Goal: Information Seeking & Learning: Learn about a topic

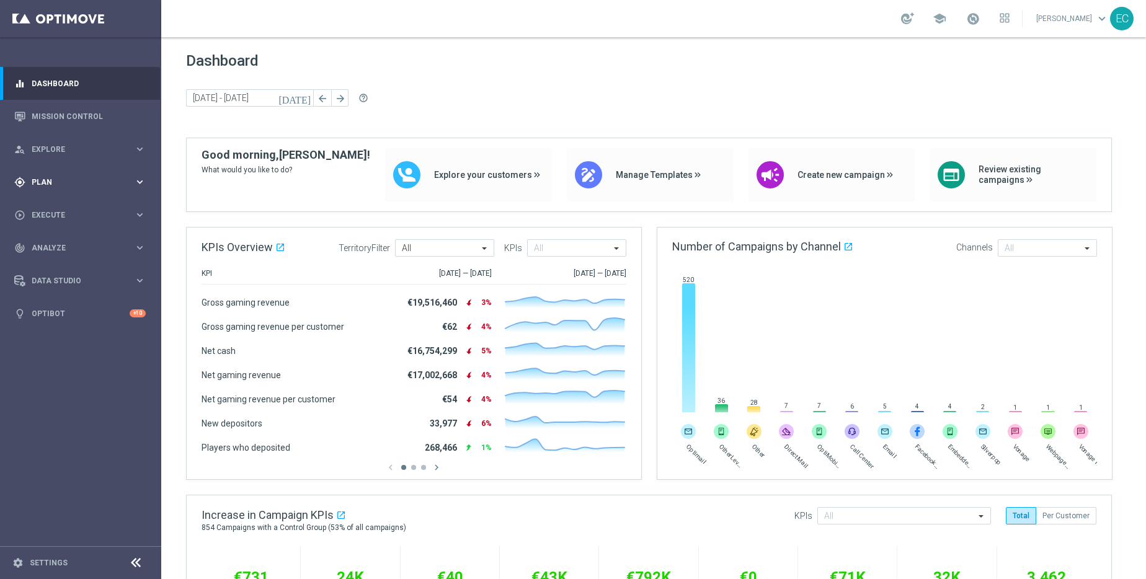
click at [74, 192] on div "gps_fixed Plan keyboard_arrow_right" at bounding box center [80, 182] width 160 height 33
click at [76, 204] on link "Target Groups" at bounding box center [80, 208] width 97 height 10
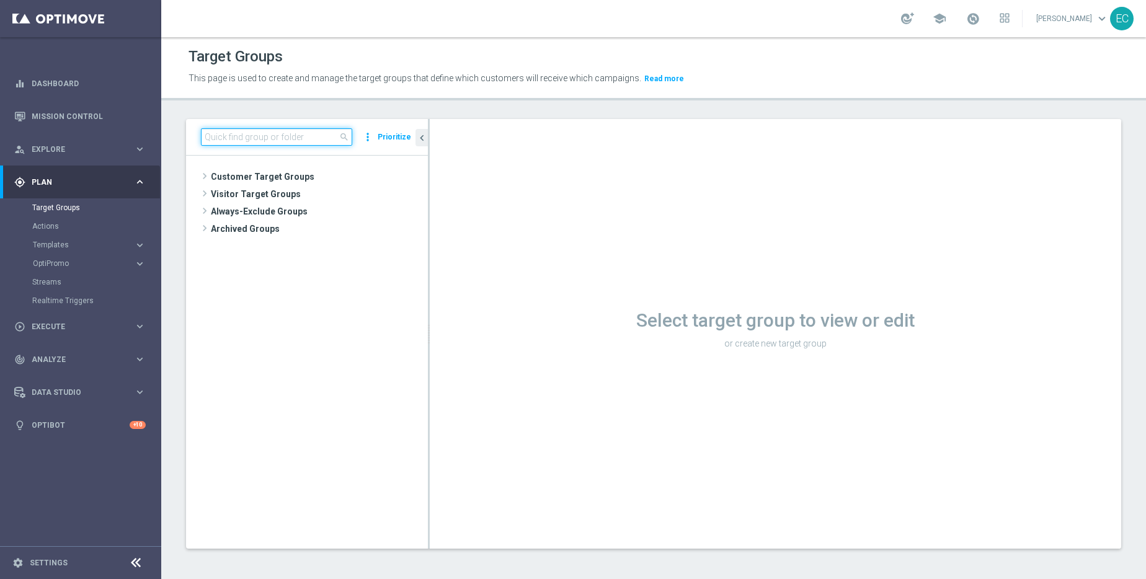
click at [303, 141] on input at bounding box center [276, 136] width 151 height 17
type input "lizzy"
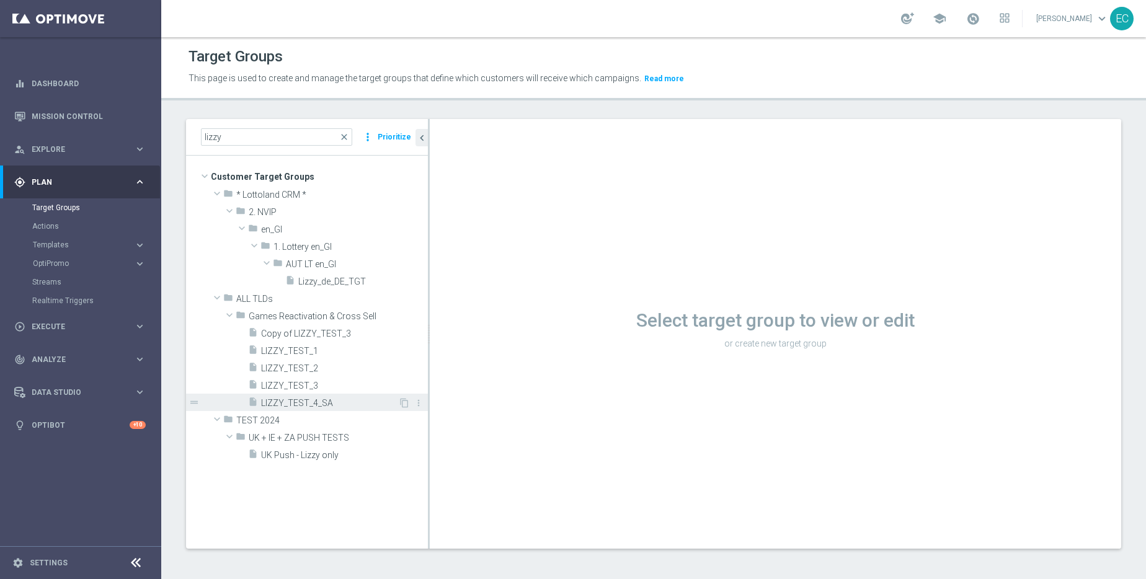
click at [331, 398] on span "LIZZY_TEST_4_SA" at bounding box center [329, 403] width 137 height 11
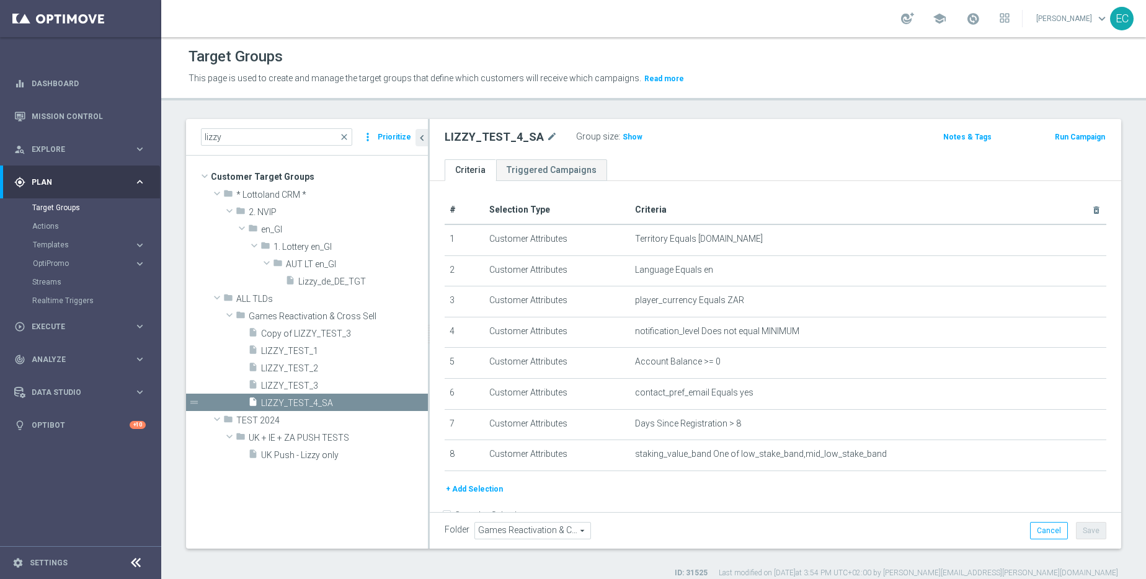
click at [498, 486] on button "+ Add Selection" at bounding box center [475, 490] width 60 height 14
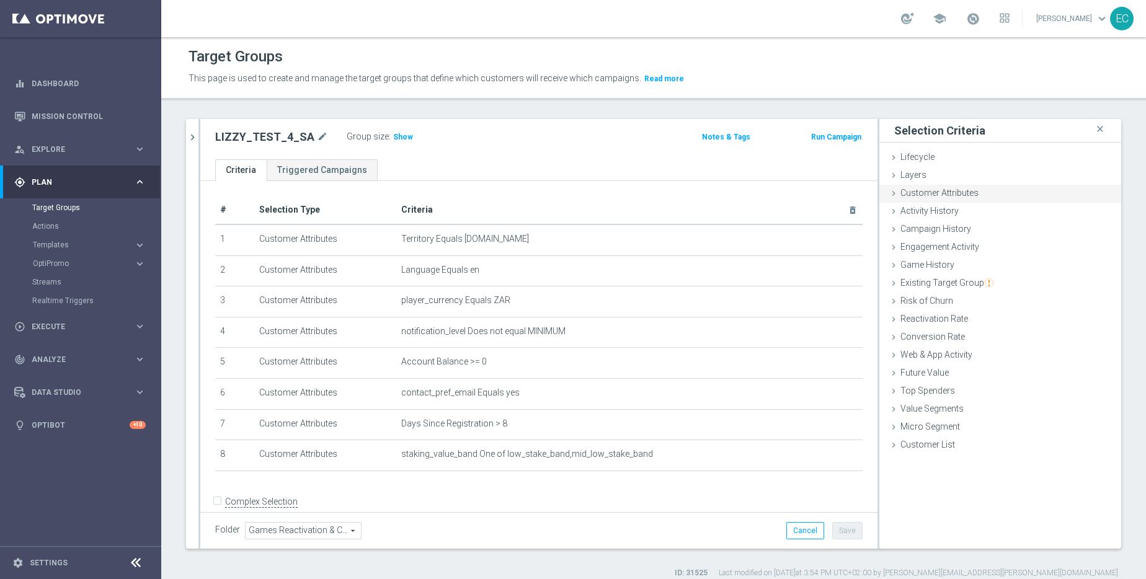
click at [969, 197] on div "Customer Attributes done" at bounding box center [1001, 194] width 242 height 19
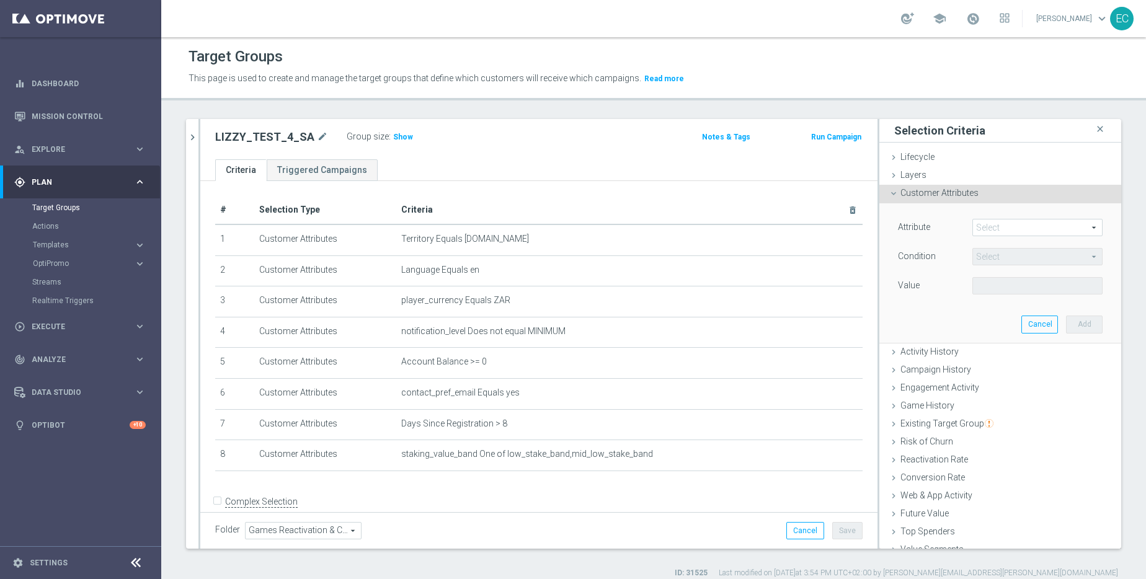
click at [991, 221] on span at bounding box center [1037, 228] width 129 height 16
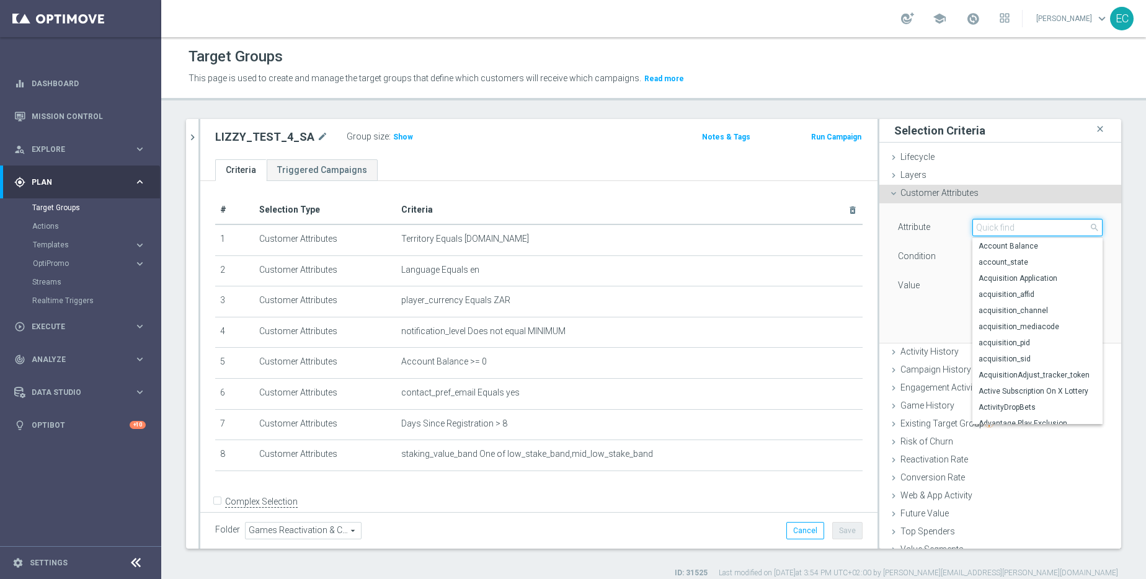
click at [991, 221] on input "search" at bounding box center [1038, 227] width 130 height 17
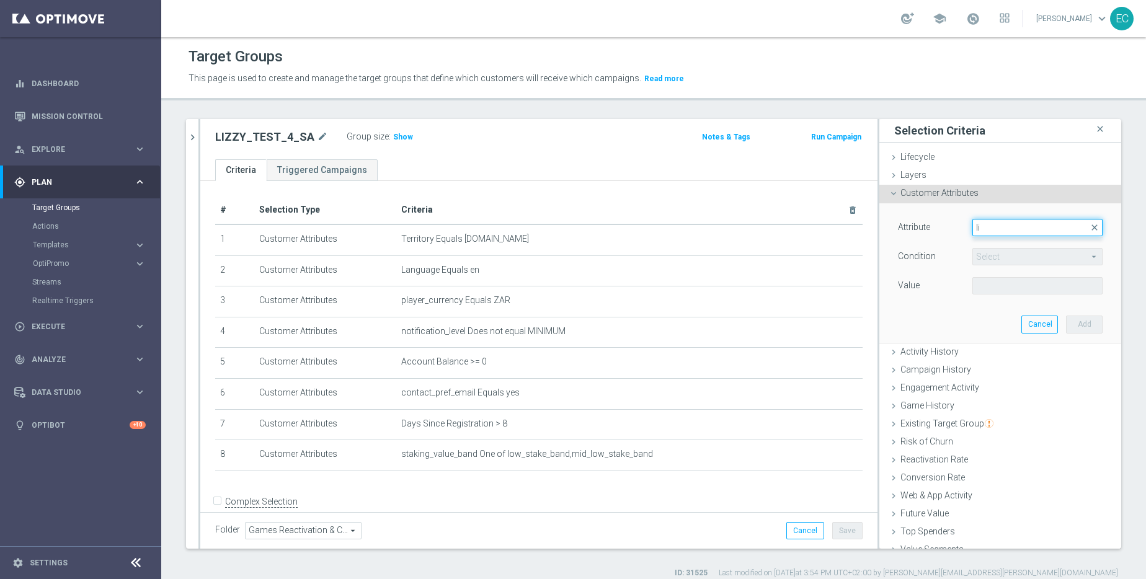
type input "l"
type input "casino"
click at [1090, 228] on span "close" at bounding box center [1095, 228] width 10 height 10
click at [1078, 228] on span at bounding box center [1037, 228] width 129 height 16
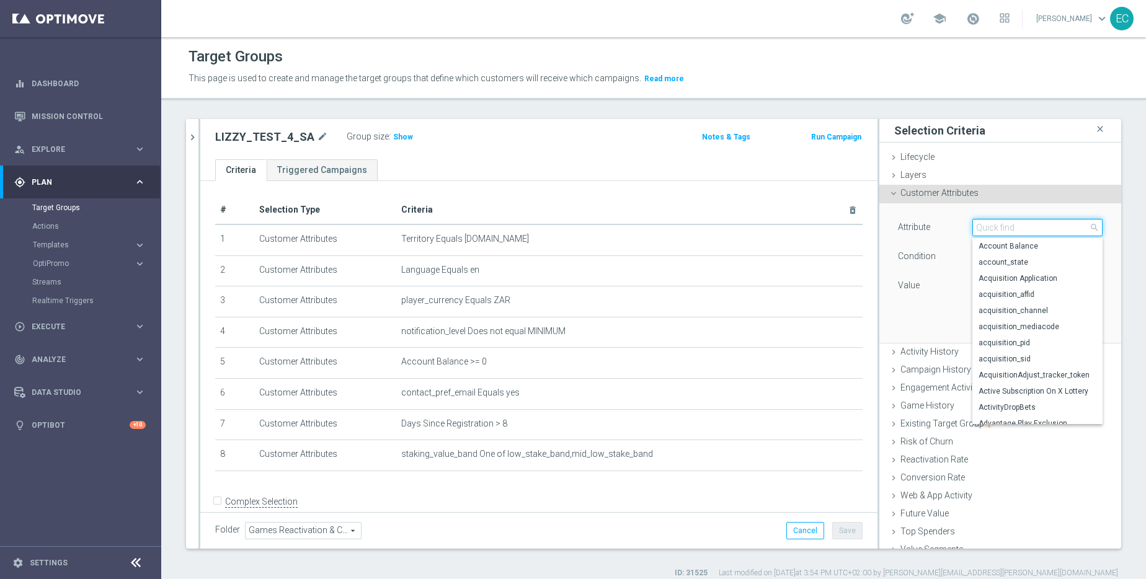
click at [1043, 228] on input "search" at bounding box center [1038, 227] width 130 height 17
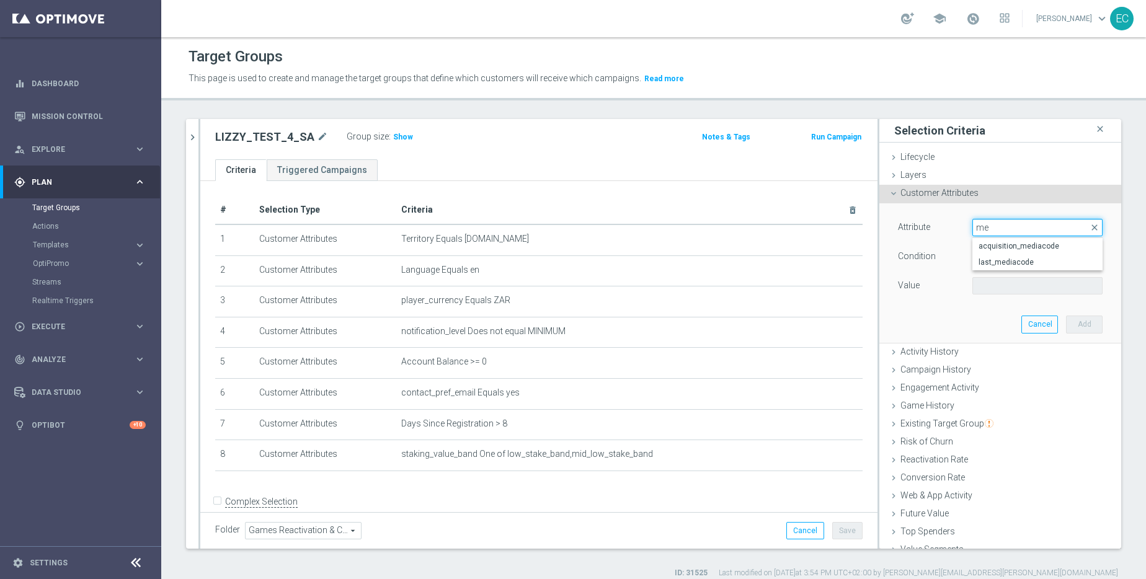
type input "m"
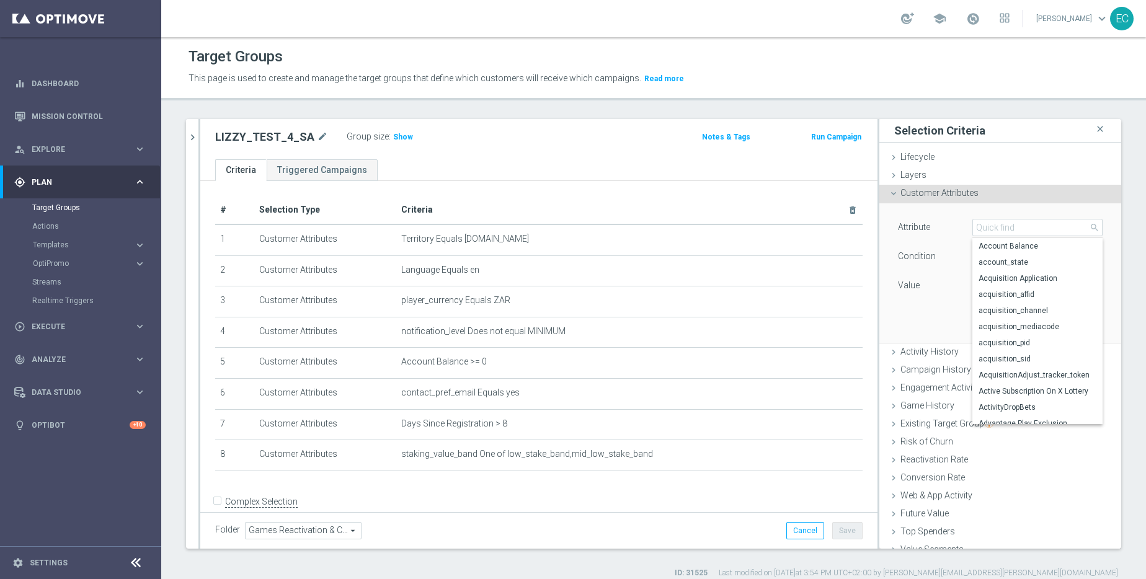
click at [941, 190] on span "Customer Attributes" at bounding box center [940, 193] width 78 height 10
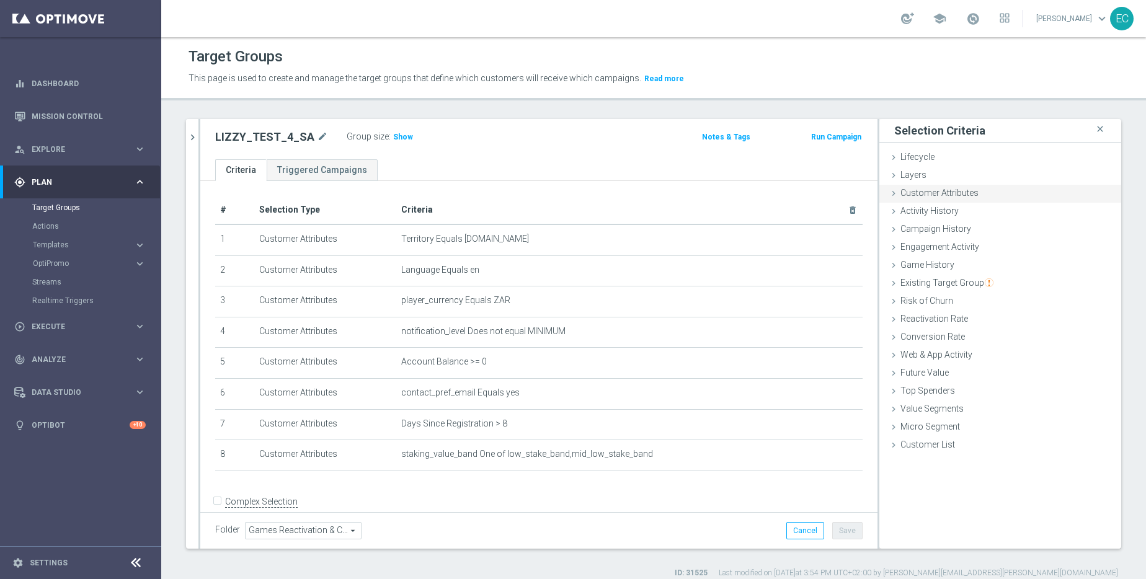
click at [950, 195] on span "Customer Attributes" at bounding box center [940, 193] width 78 height 10
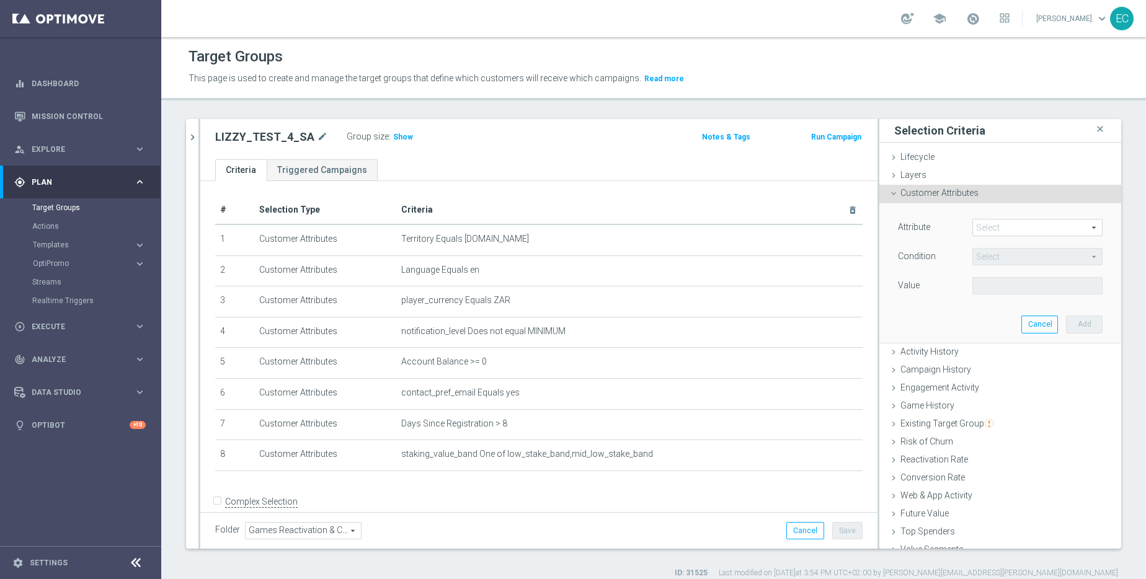
click at [988, 225] on span at bounding box center [1037, 228] width 129 height 16
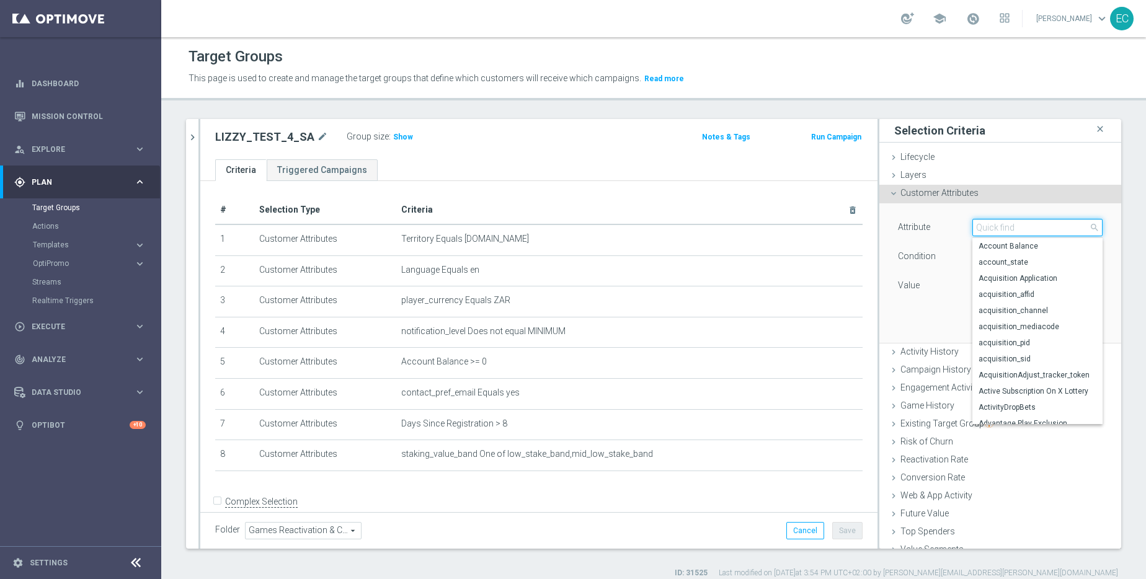
click at [988, 225] on input "search" at bounding box center [1038, 227] width 130 height 17
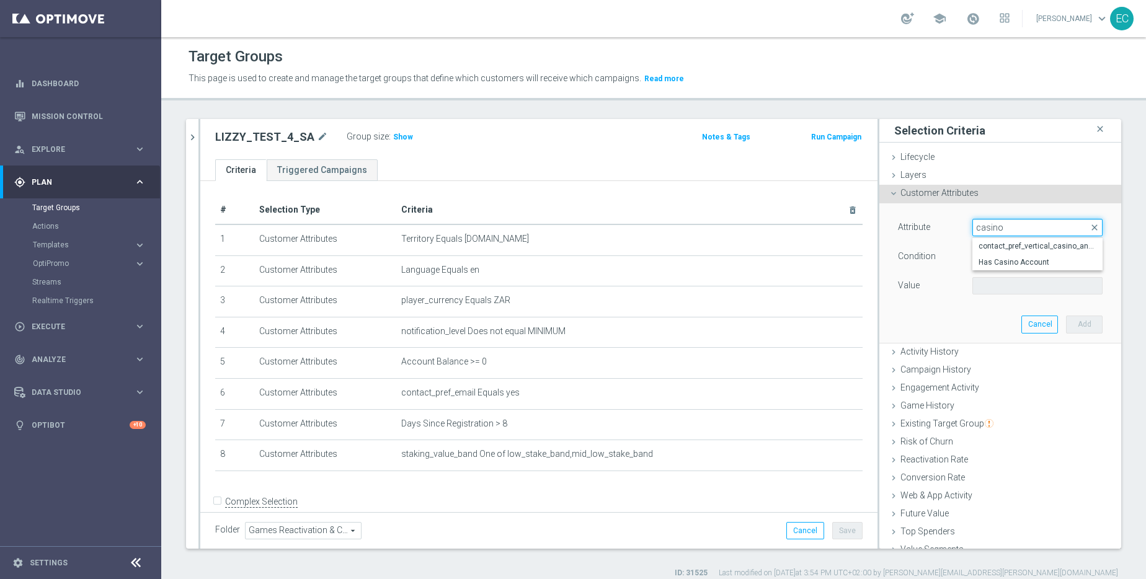
type input "casino"
click at [1043, 199] on div "Customer Attributes done" at bounding box center [1001, 194] width 242 height 19
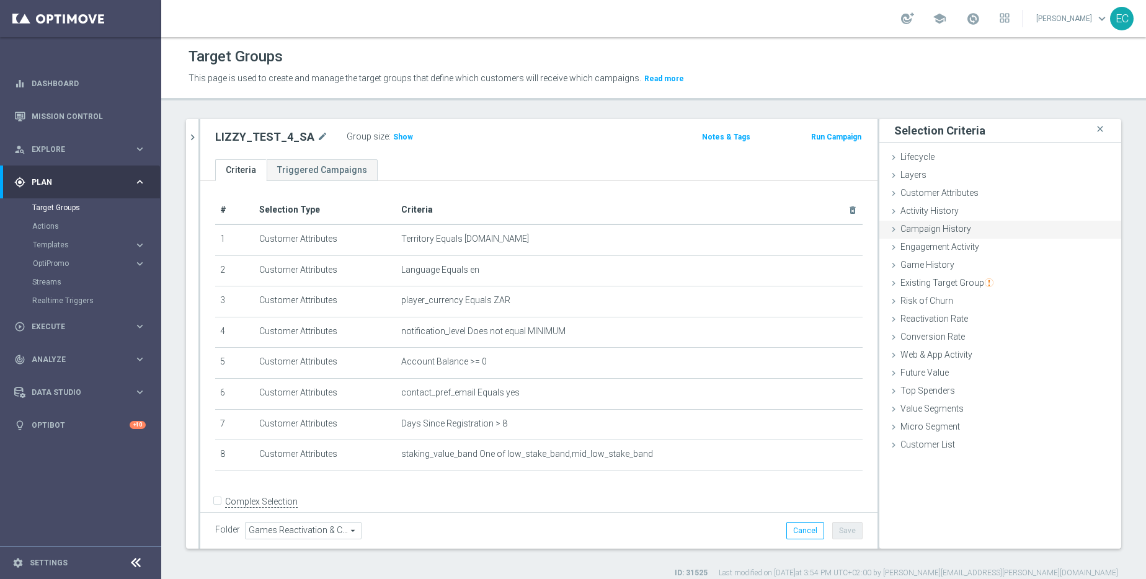
click at [985, 227] on div "Campaign History done" at bounding box center [1001, 230] width 242 height 19
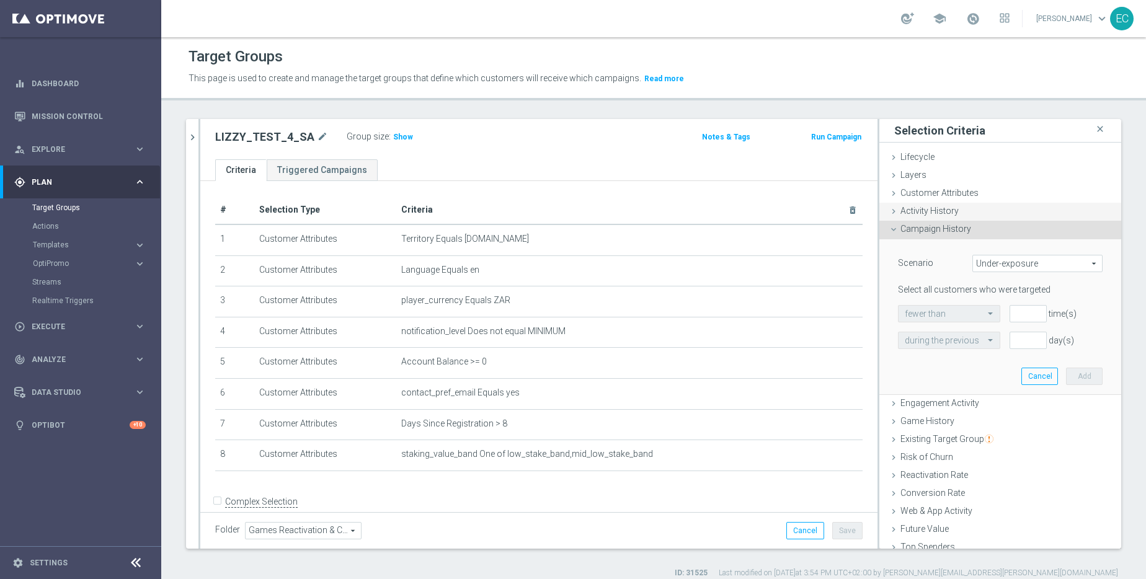
click at [964, 212] on div "Activity History done" at bounding box center [1001, 212] width 242 height 19
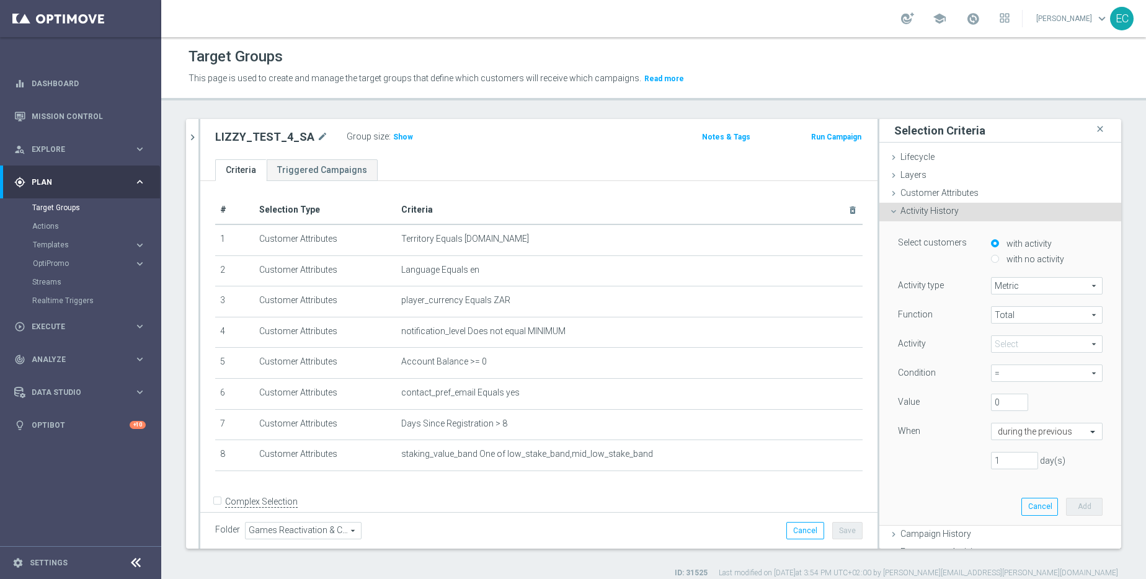
click at [1008, 346] on span at bounding box center [1047, 344] width 110 height 16
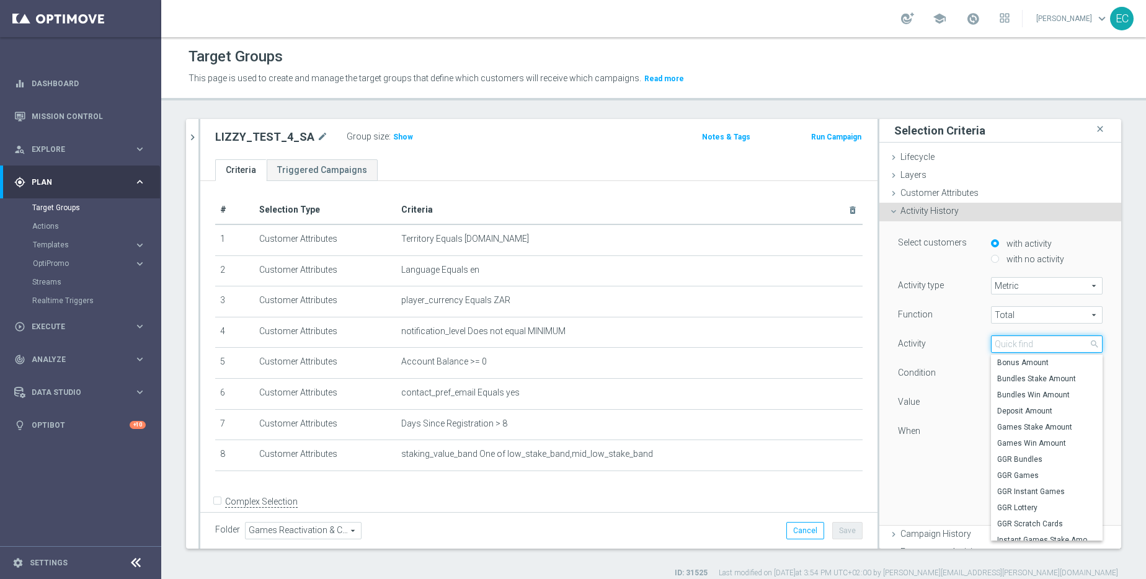
click at [1008, 346] on input "search" at bounding box center [1047, 344] width 112 height 17
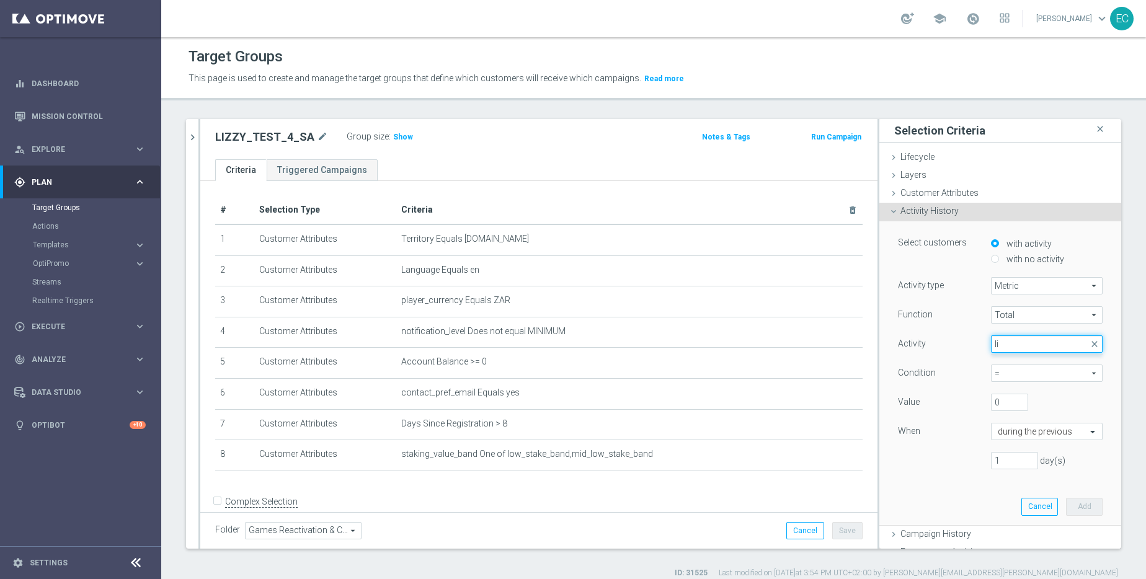
type input "l"
type input "casino"
click at [1014, 344] on input "casino" at bounding box center [1047, 344] width 112 height 17
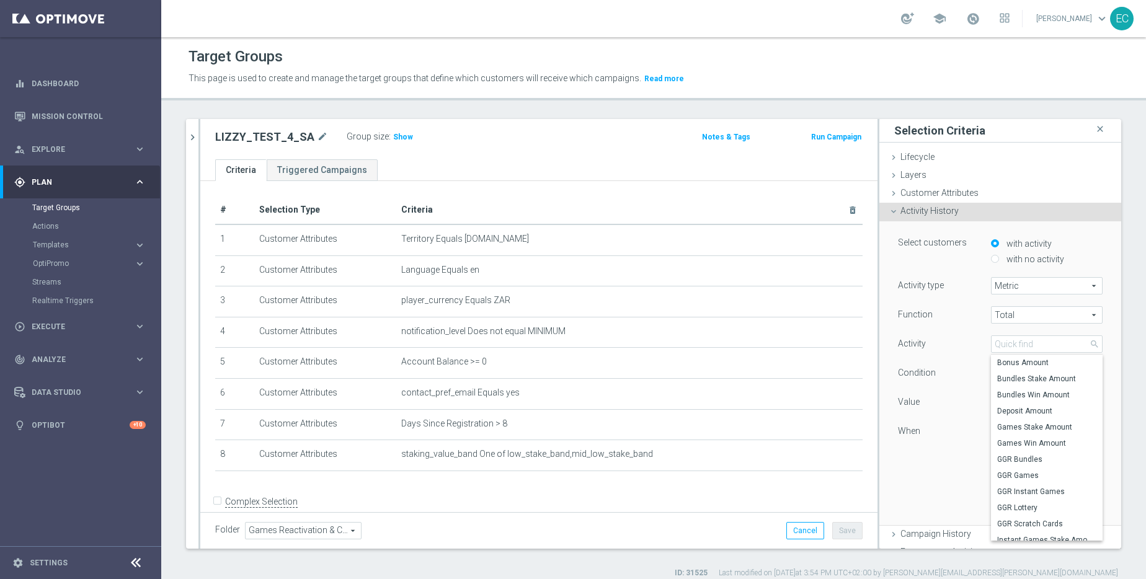
click at [1017, 284] on span "Metric" at bounding box center [1047, 286] width 110 height 16
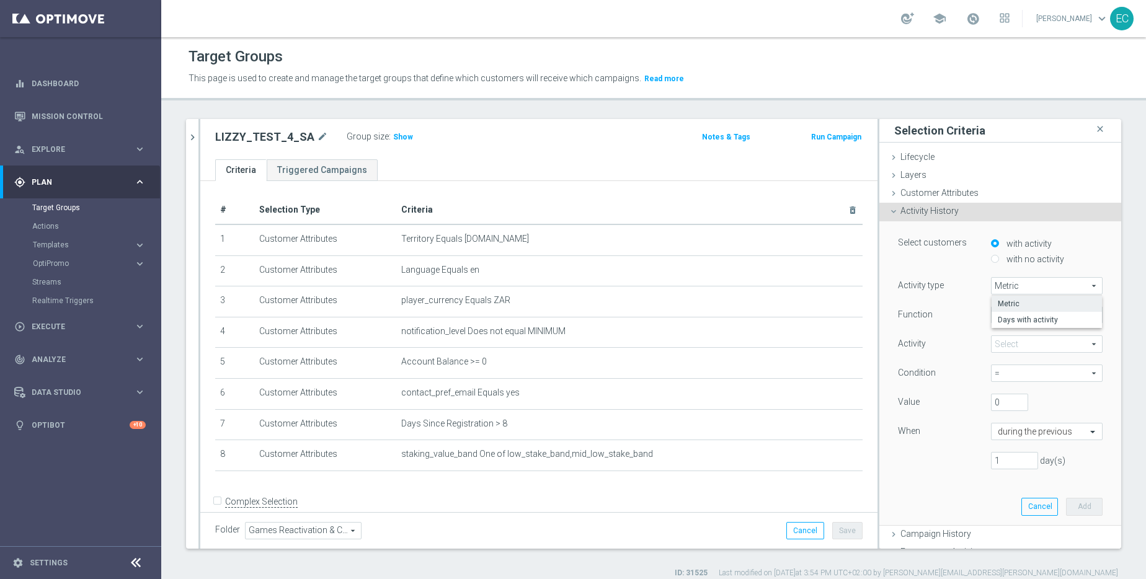
click at [1024, 304] on span "Metric" at bounding box center [1047, 304] width 98 height 10
click at [1021, 319] on span "Total" at bounding box center [1047, 315] width 110 height 16
click at [1009, 372] on span "=" at bounding box center [1047, 373] width 110 height 16
click at [1019, 354] on div "Activity Select arrow_drop_down search" at bounding box center [1000, 346] width 223 height 20
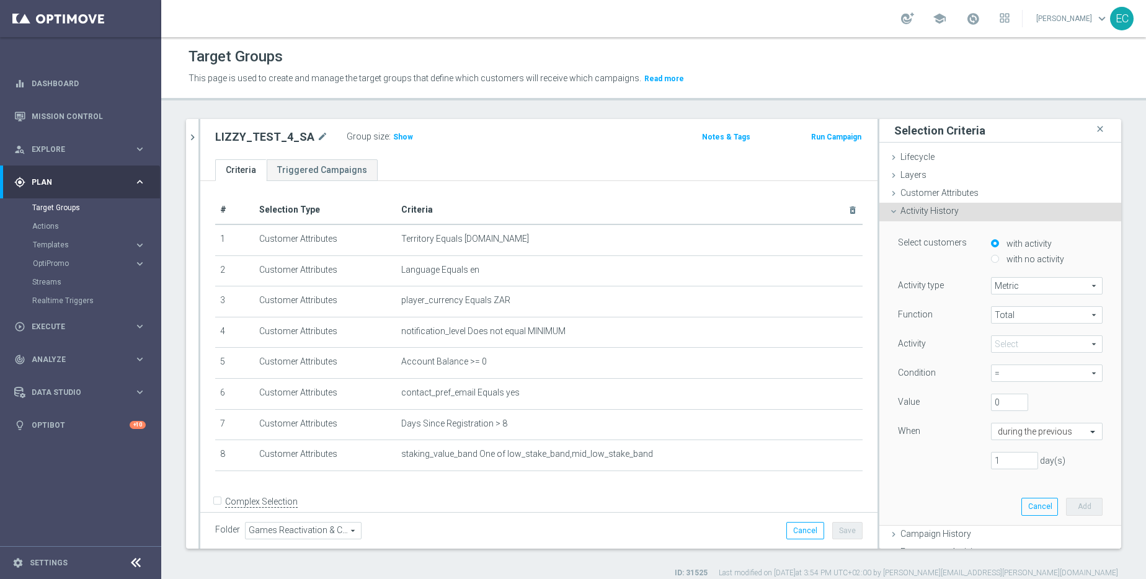
click at [1023, 348] on span at bounding box center [1047, 344] width 110 height 16
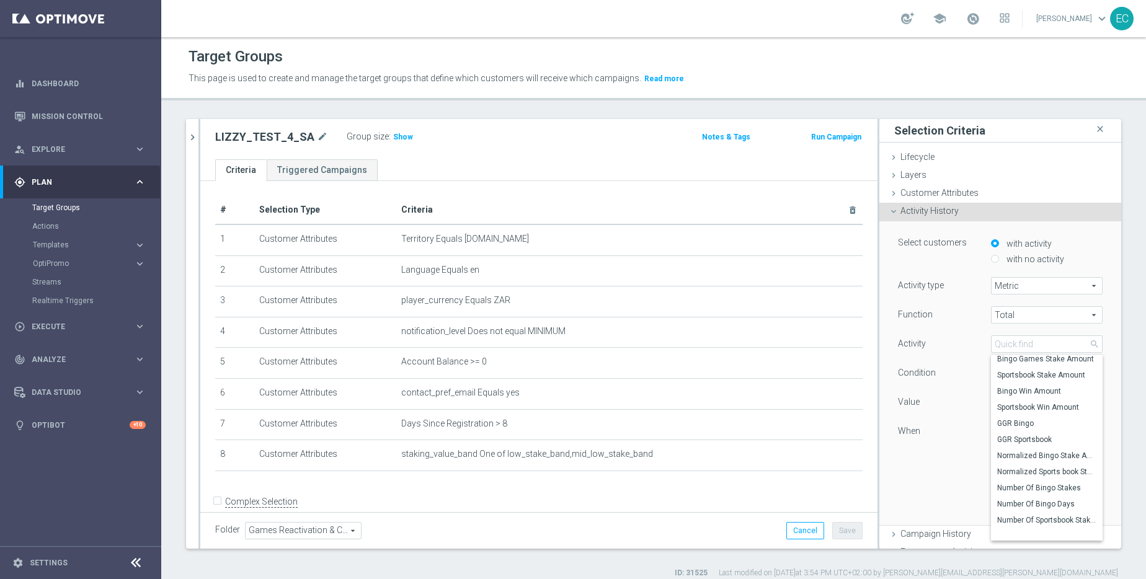
scroll to position [1093, 0]
click at [961, 212] on div "Activity History done" at bounding box center [1001, 212] width 242 height 19
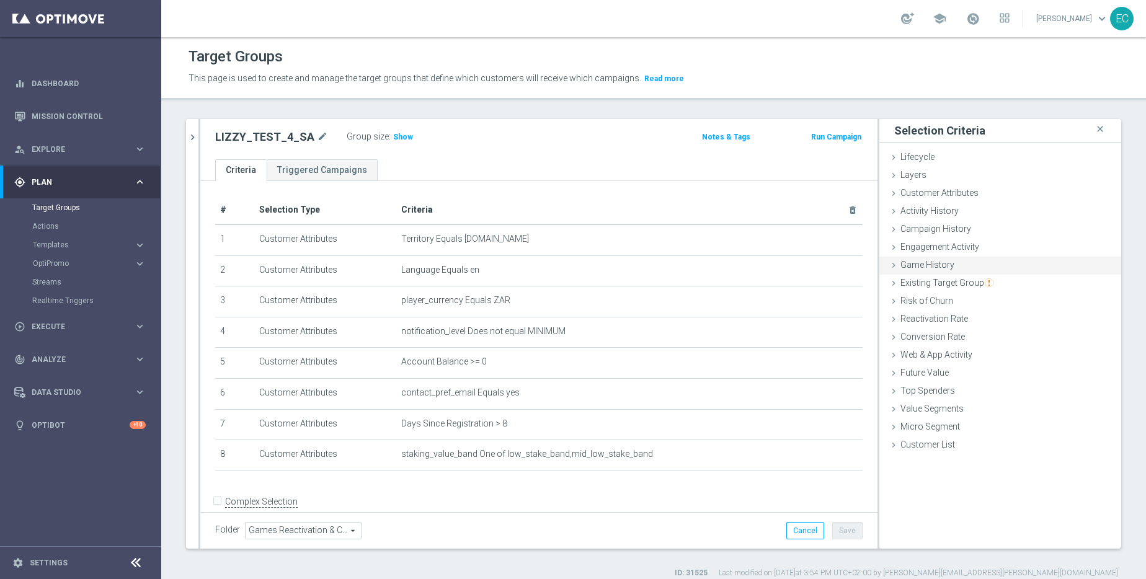
click at [954, 264] on div "Game History done" at bounding box center [1001, 266] width 242 height 19
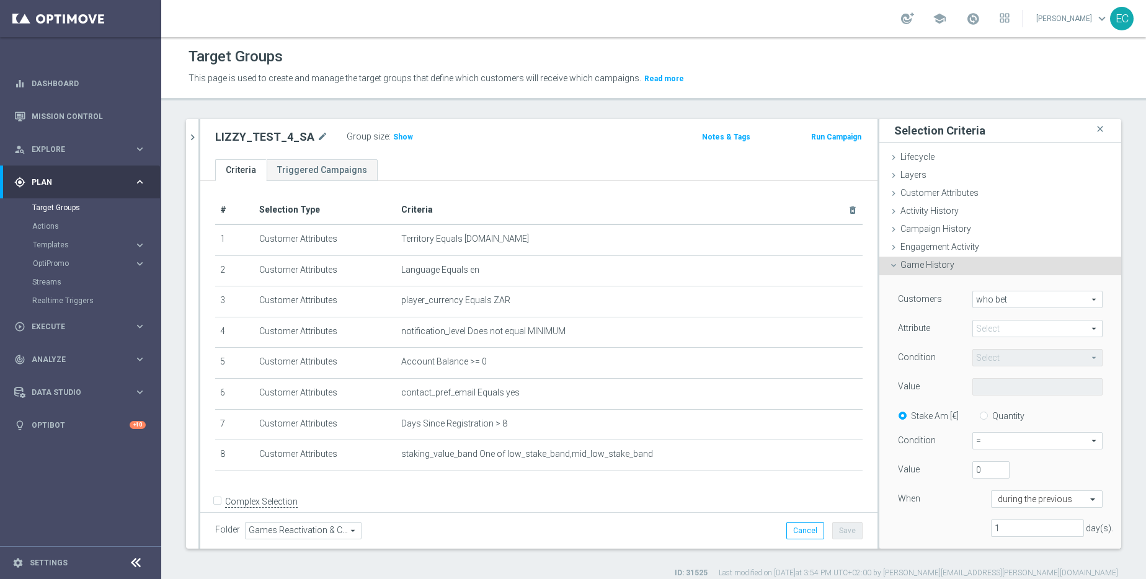
click at [1016, 326] on span at bounding box center [1037, 329] width 129 height 16
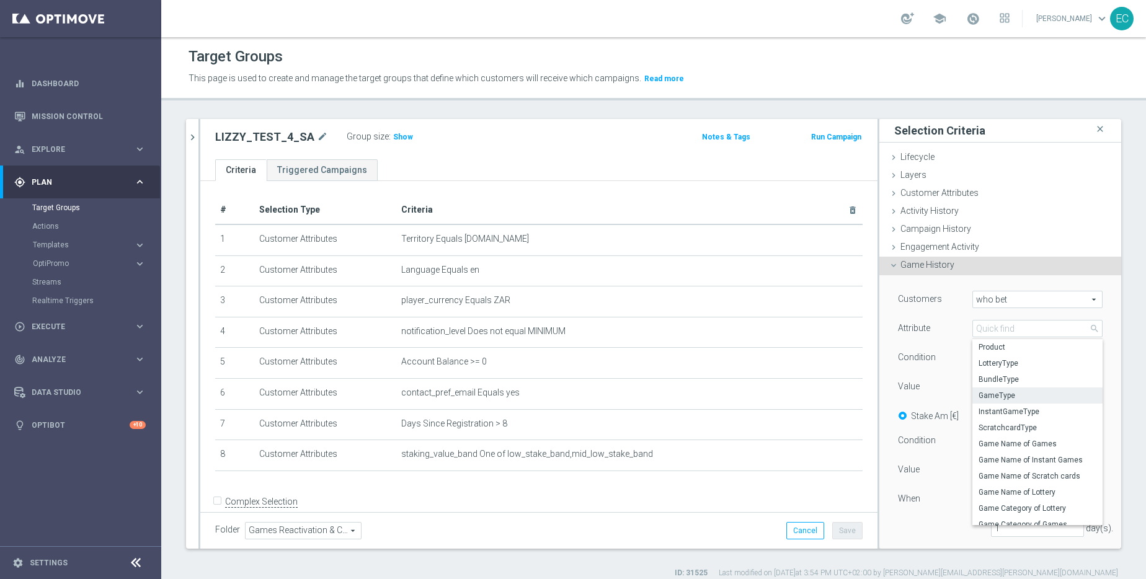
click at [1009, 390] on label "GameType" at bounding box center [1038, 396] width 130 height 16
type input "GameType"
type input "Equals"
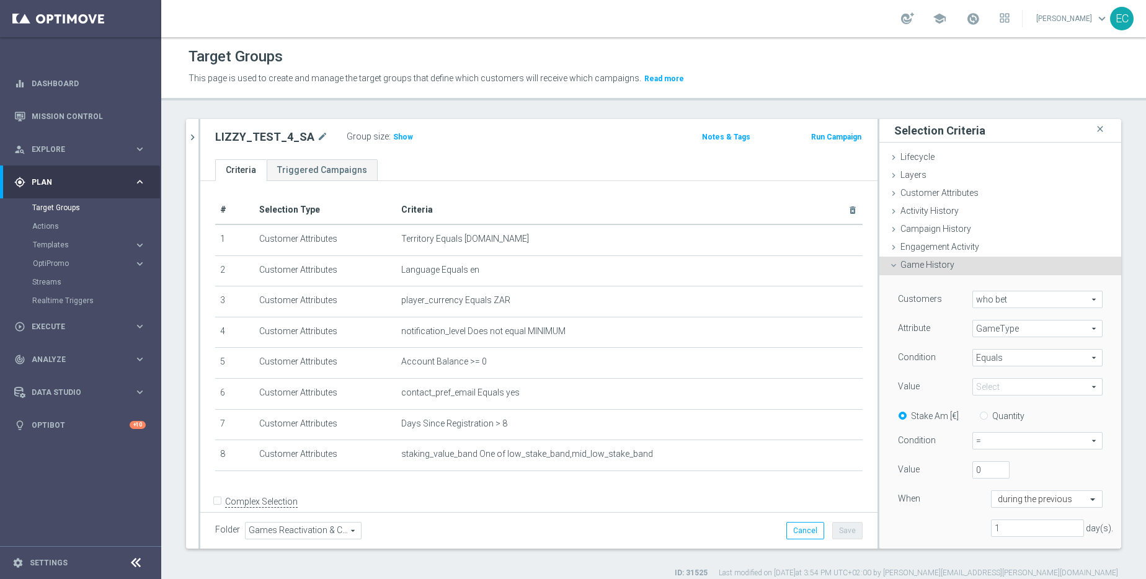
click at [1024, 387] on span at bounding box center [1037, 387] width 129 height 16
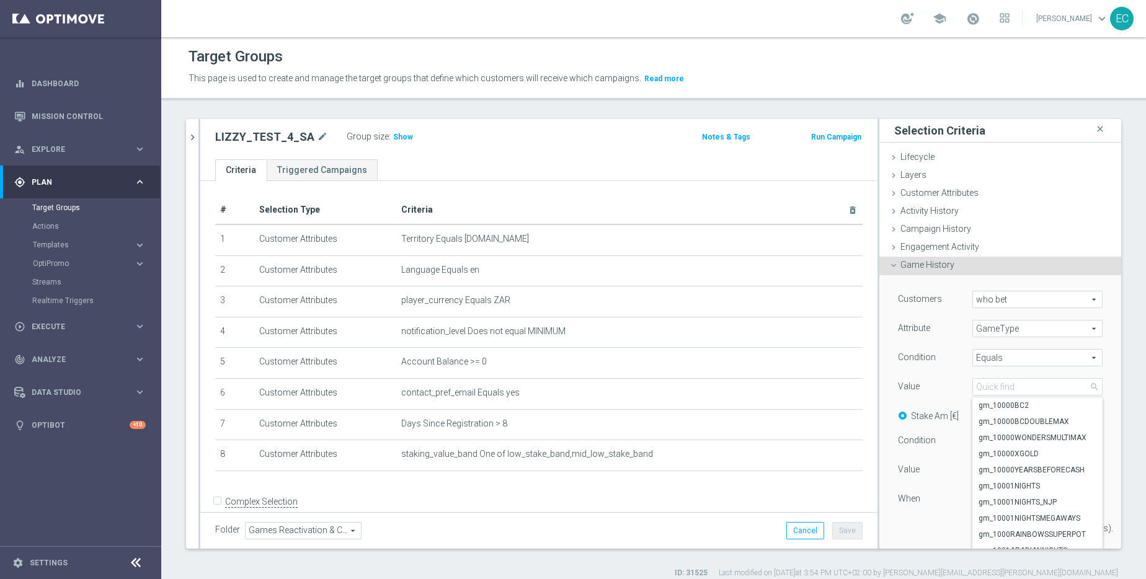
click at [1030, 338] on div "Attribute GameType GameType arrow_drop_down search" at bounding box center [1000, 330] width 223 height 20
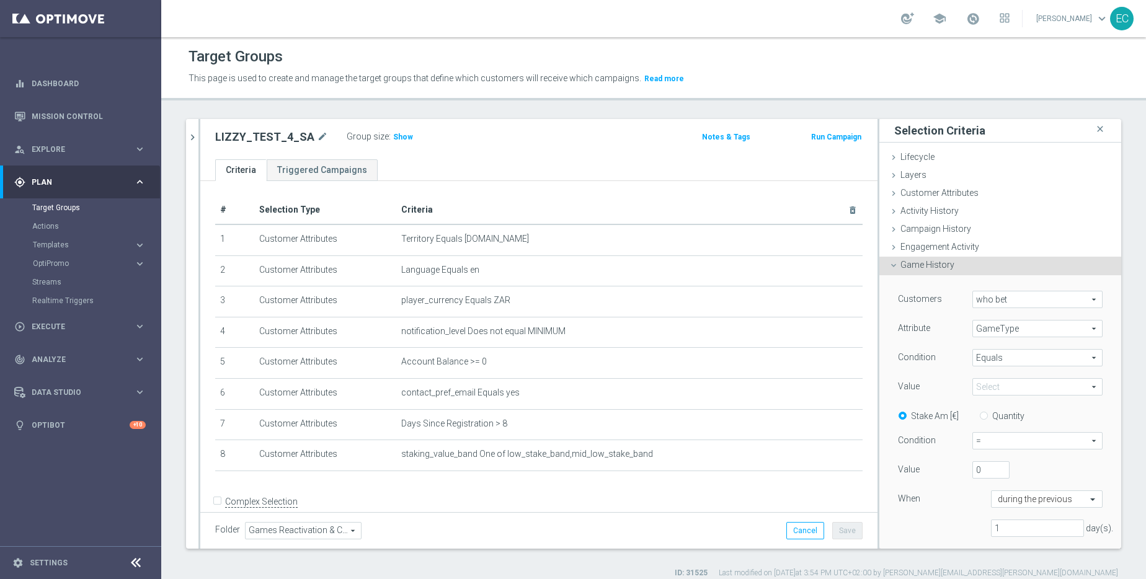
click at [1036, 329] on span "GameType" at bounding box center [1037, 329] width 129 height 16
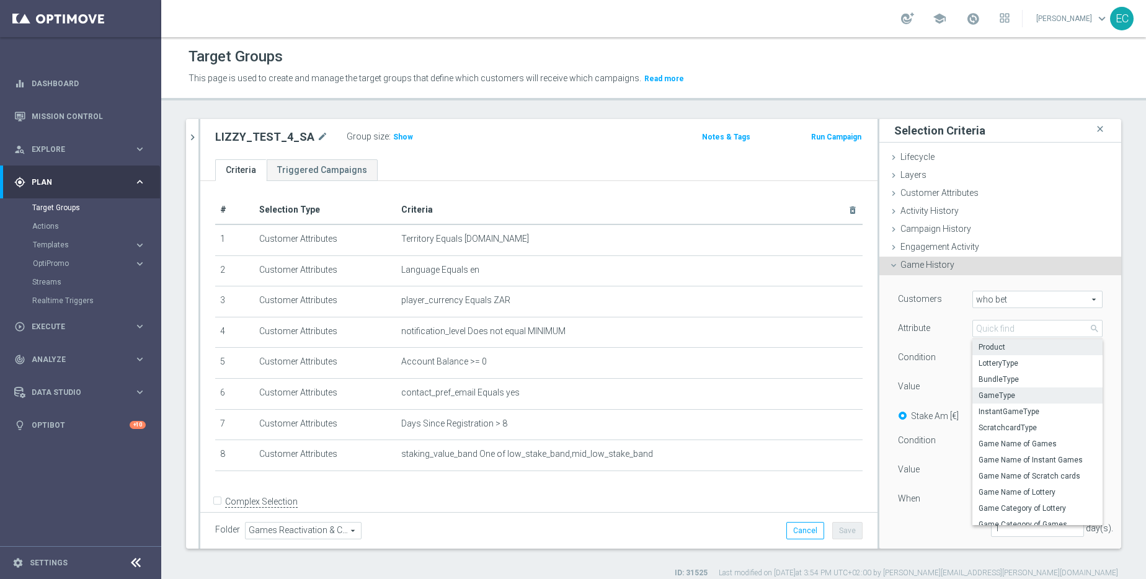
click at [1029, 349] on span "Product" at bounding box center [1038, 347] width 118 height 10
type input "Product"
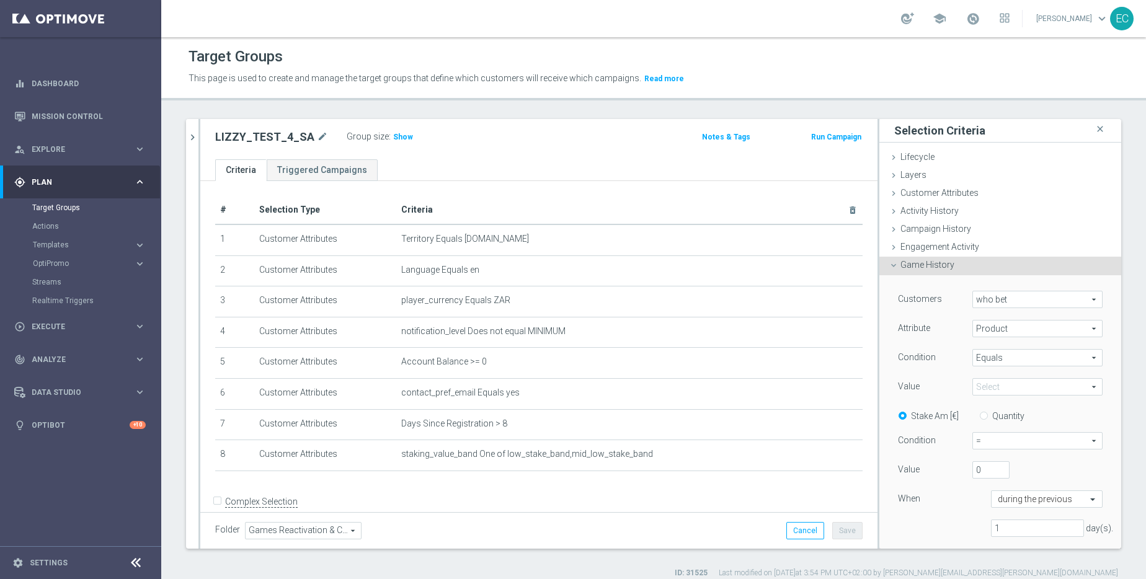
click at [1014, 379] on span at bounding box center [1037, 387] width 129 height 16
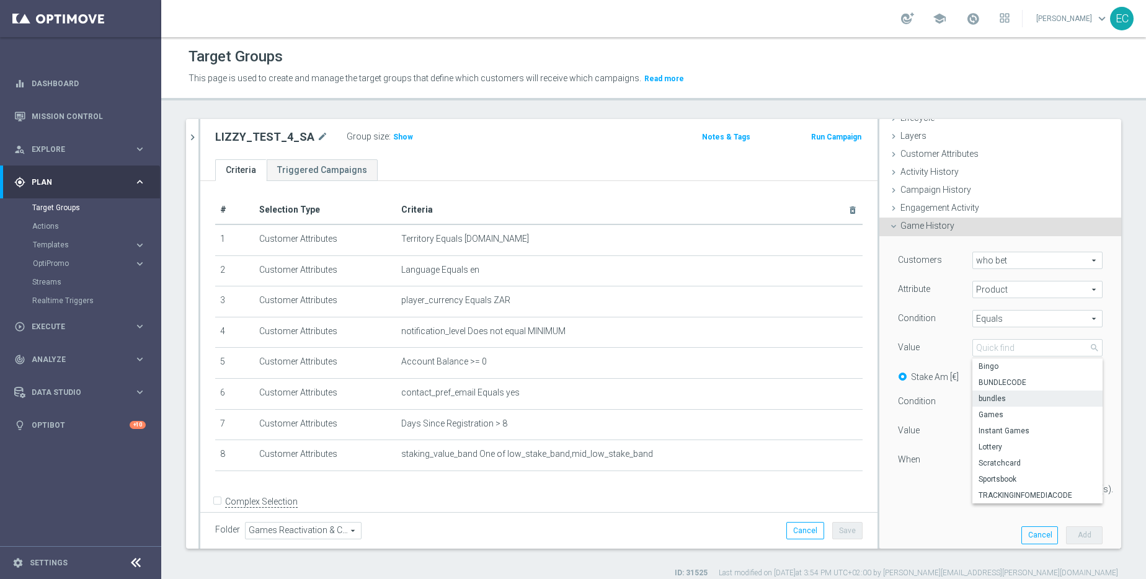
scroll to position [40, 0]
click at [1015, 319] on span "Equals" at bounding box center [1037, 318] width 129 height 16
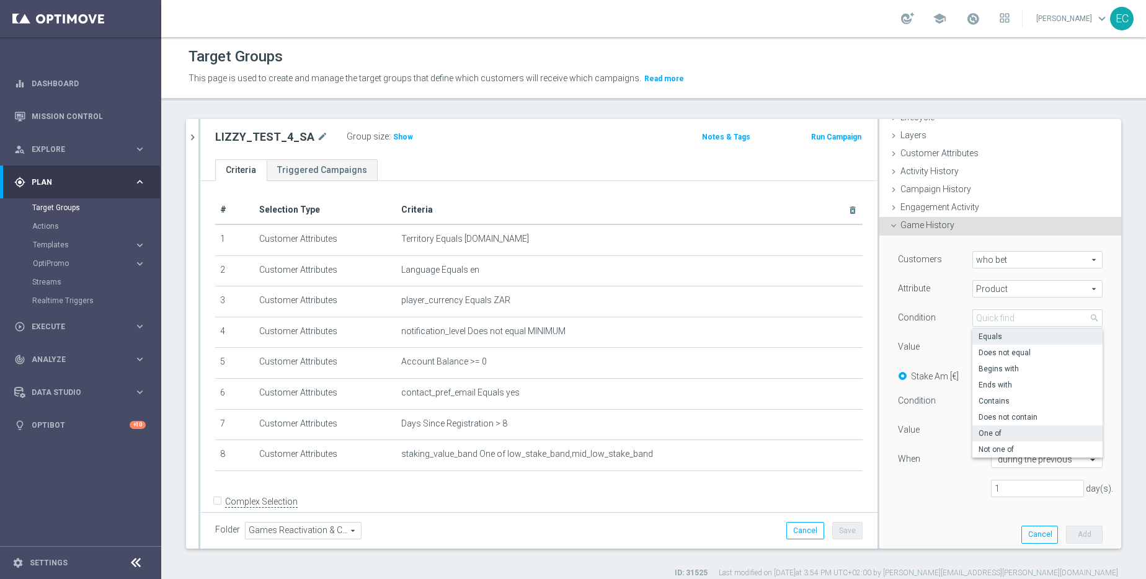
click at [1011, 432] on span "One of" at bounding box center [1038, 434] width 118 height 10
type input "One of"
click at [1011, 344] on span at bounding box center [1037, 347] width 129 height 16
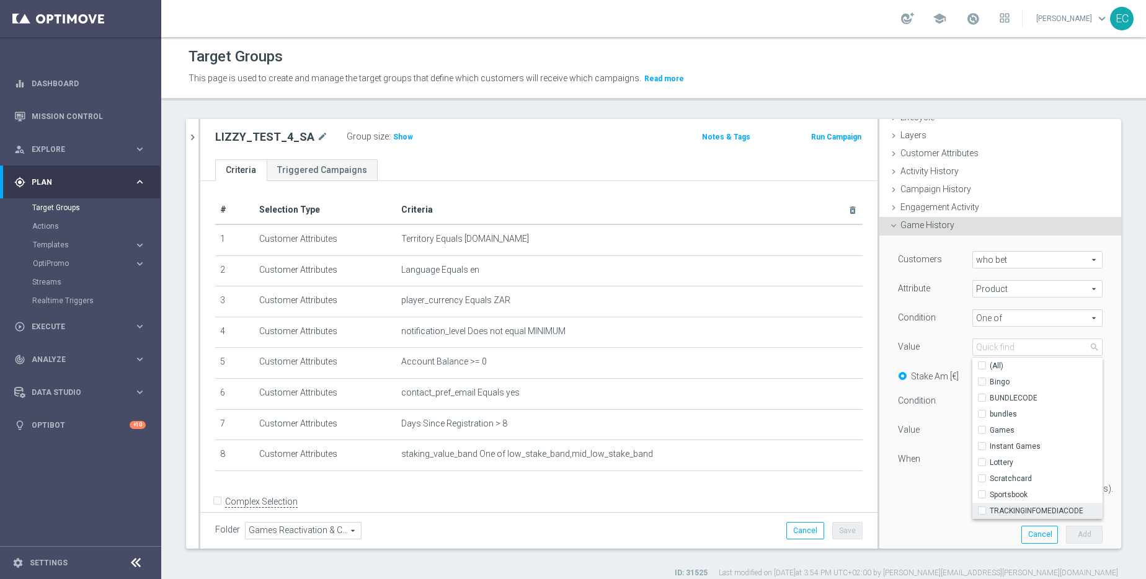
click at [1056, 512] on span "TRACKINGINFOMEDIACODE" at bounding box center [1046, 511] width 113 height 10
click at [990, 512] on input "TRACKINGINFOMEDIACODE" at bounding box center [986, 511] width 8 height 8
checkbox input "true"
type input "TRACKINGINFOMEDIACODE"
click at [944, 364] on div "Customers who bet who bet arrow_drop_down search Attribute Product Product arro…" at bounding box center [1000, 379] width 205 height 256
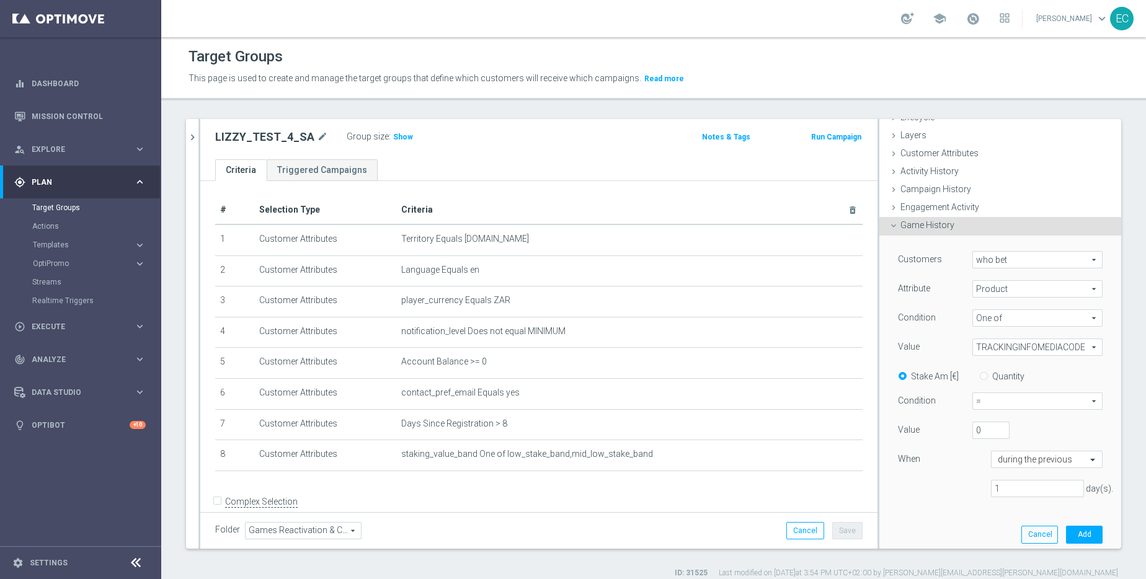
click at [990, 399] on span "=" at bounding box center [1037, 401] width 129 height 16
click at [1014, 352] on span "TRACKINGINFOMEDIACODE" at bounding box center [1037, 347] width 129 height 16
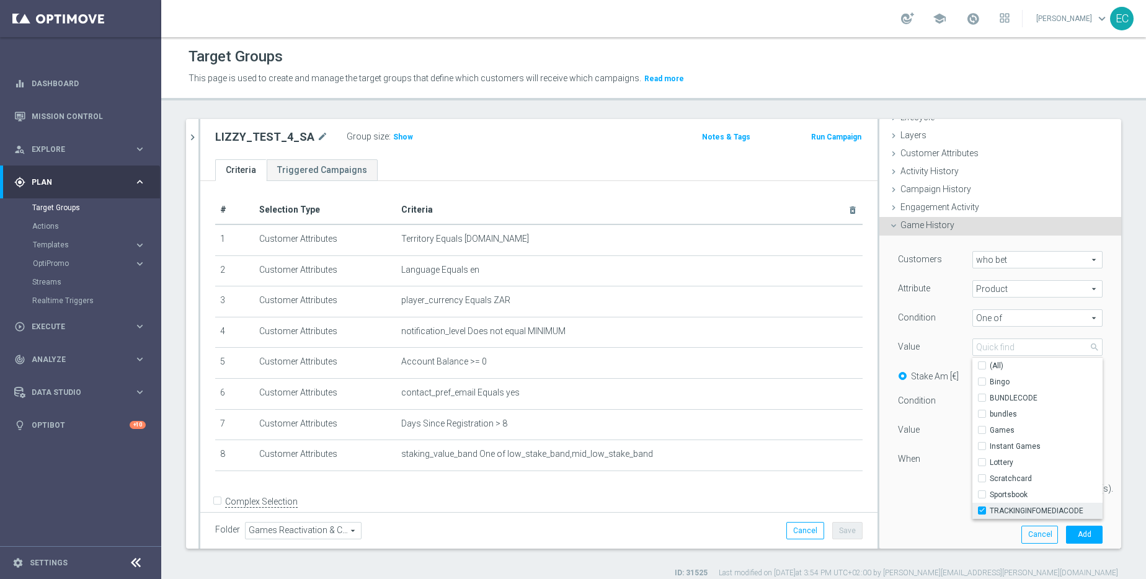
click at [993, 506] on span "TRACKINGINFOMEDIACODE" at bounding box center [1046, 511] width 113 height 10
click at [990, 507] on input "TRACKINGINFOMEDIACODE" at bounding box center [986, 511] width 8 height 8
checkbox input "false"
type input "Select"
click at [996, 331] on div "Customers who bet who bet arrow_drop_down search Attribute Product Product arro…" at bounding box center [1000, 379] width 205 height 256
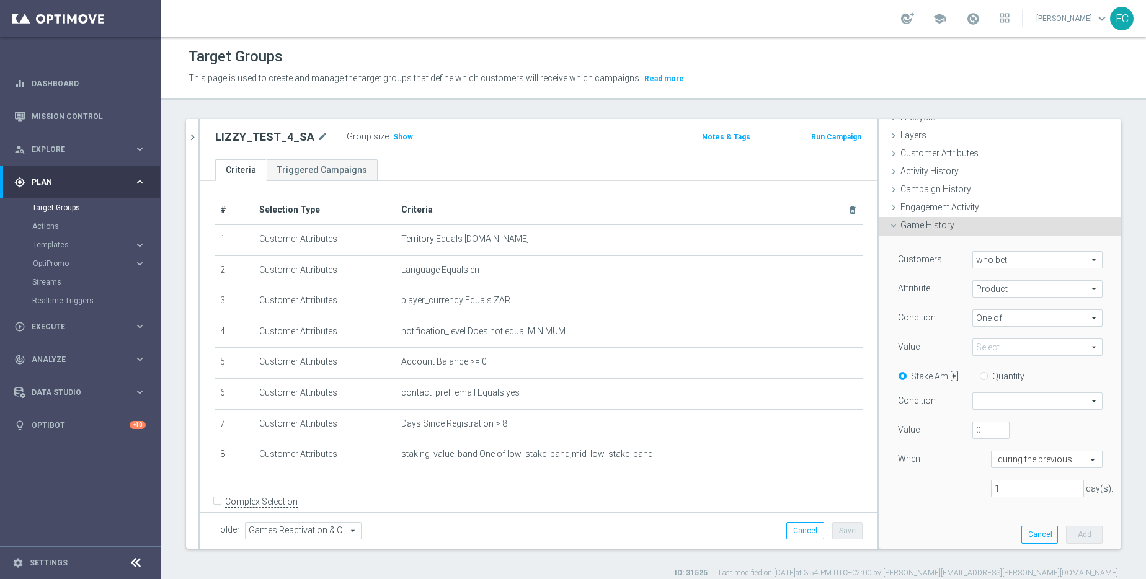
click at [1021, 264] on span "who bet" at bounding box center [1037, 260] width 129 height 16
click at [937, 309] on div "Customers who bet who bet arrow_drop_down search who bet who did not bet Attrib…" at bounding box center [1000, 379] width 205 height 256
click at [988, 303] on div "Customers who bet who bet arrow_drop_down search Attribute Product Product arro…" at bounding box center [1000, 379] width 205 height 256
click at [1002, 295] on span "Product" at bounding box center [1037, 289] width 129 height 16
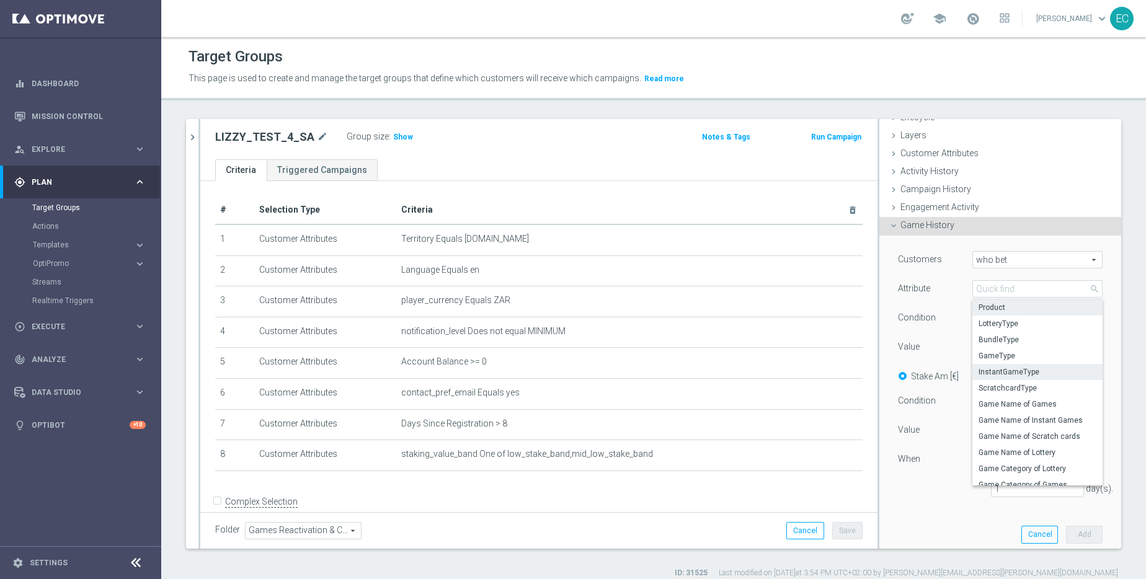
click at [1020, 369] on span "InstantGameType" at bounding box center [1038, 372] width 118 height 10
type input "InstantGameType"
type input "Equals"
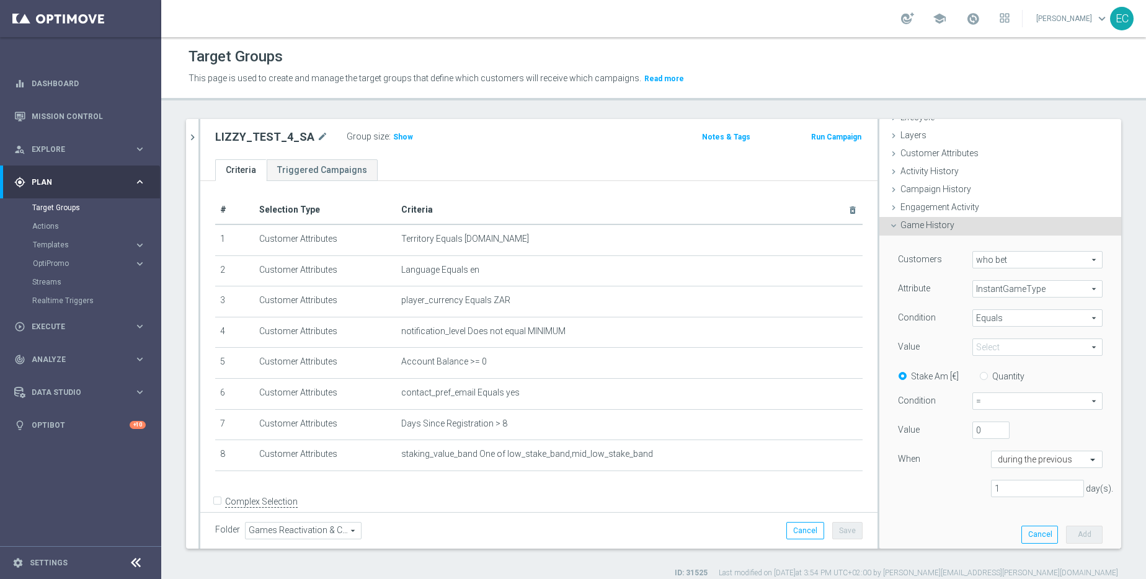
click at [1024, 351] on span at bounding box center [1037, 347] width 129 height 16
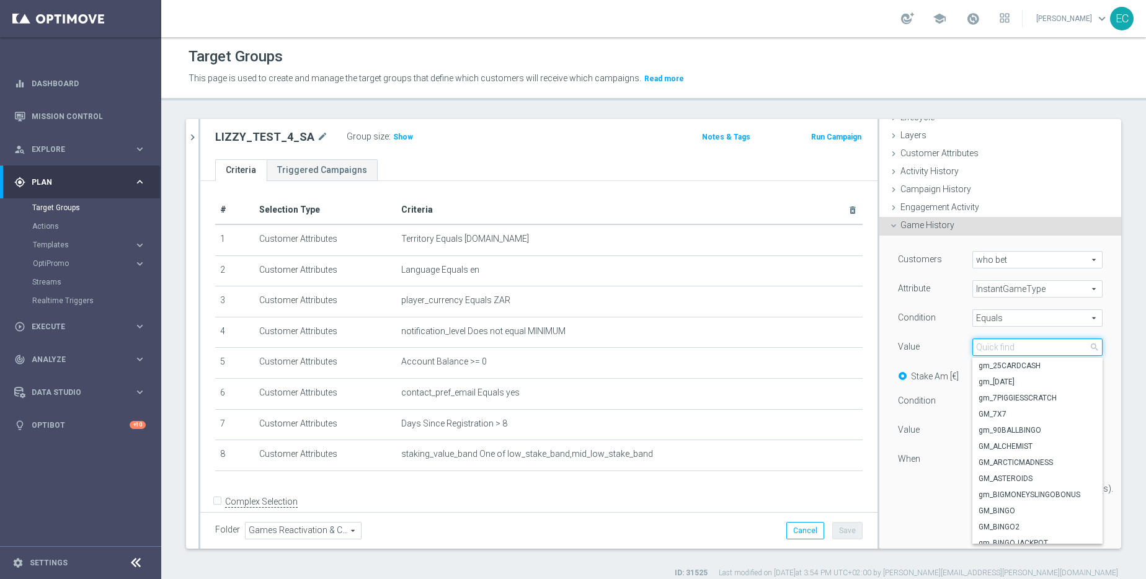
click at [1024, 351] on input "search" at bounding box center [1038, 347] width 130 height 17
click at [1029, 292] on span "InstantGameType" at bounding box center [1037, 289] width 129 height 16
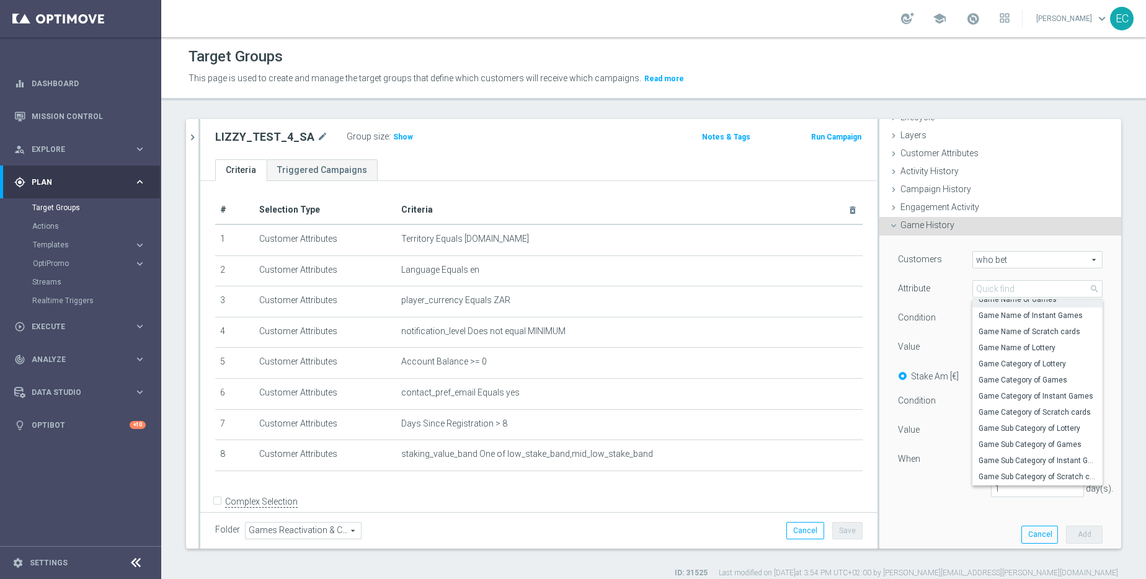
scroll to position [105, 0]
click at [1035, 382] on label "Game Category of Games" at bounding box center [1038, 376] width 130 height 16
type input "Game Category of Games"
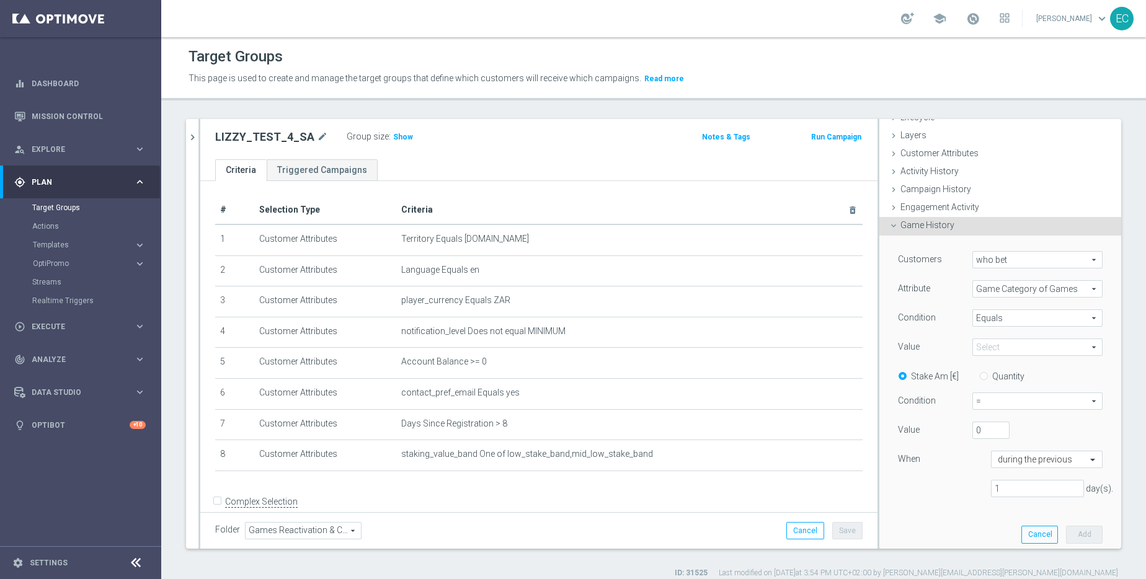
click at [1017, 352] on span at bounding box center [1037, 347] width 129 height 16
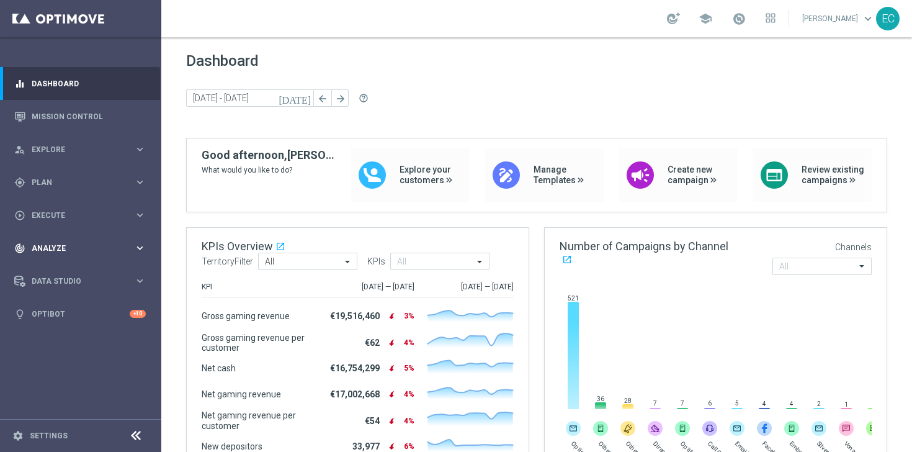
click at [87, 249] on span "Analyze" at bounding box center [83, 247] width 102 height 7
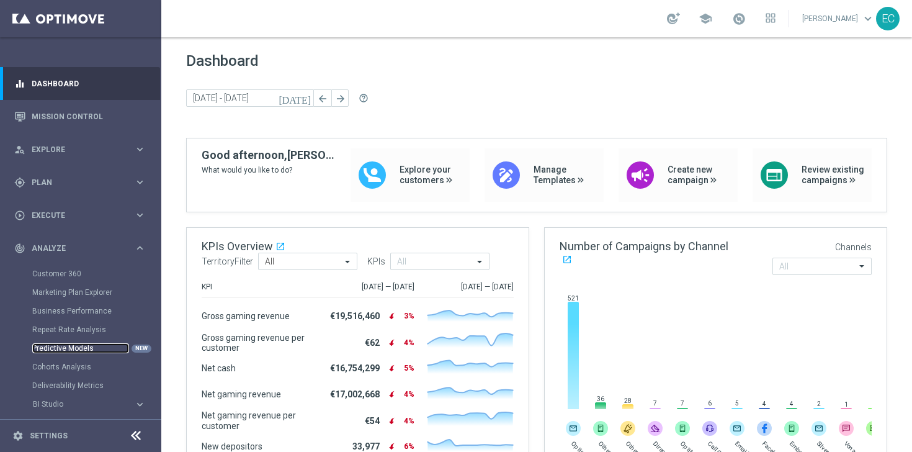
click at [75, 352] on link "Predictive Models" at bounding box center [80, 348] width 97 height 10
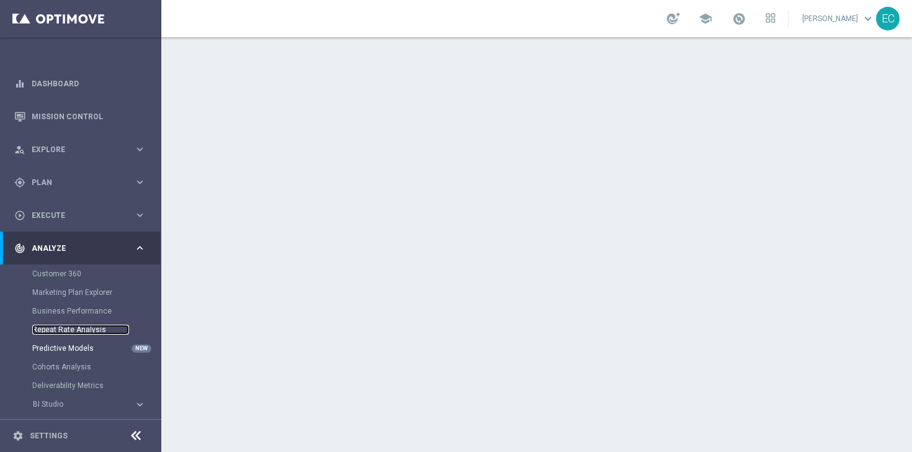
click at [83, 334] on link "Repeat Rate Analysis" at bounding box center [80, 329] width 97 height 10
click at [128, 324] on div "Repeat Rate Analysis" at bounding box center [96, 329] width 128 height 19
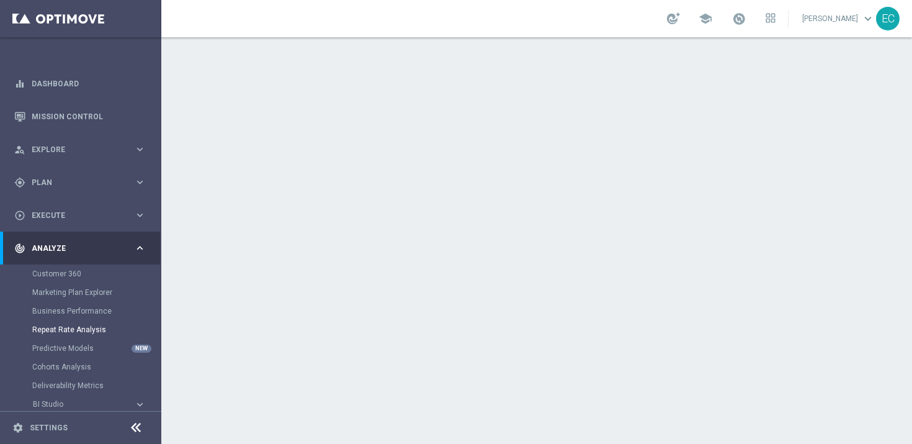
click at [138, 428] on icon at bounding box center [135, 427] width 15 height 15
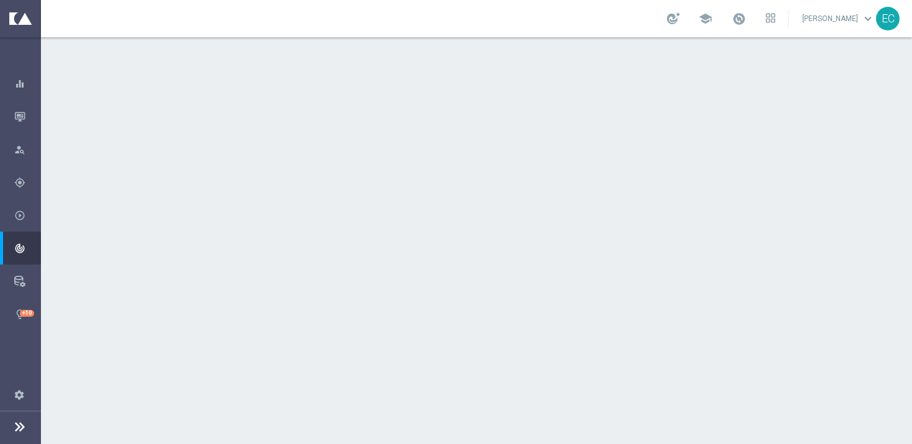
click at [14, 429] on icon at bounding box center [19, 426] width 15 height 15
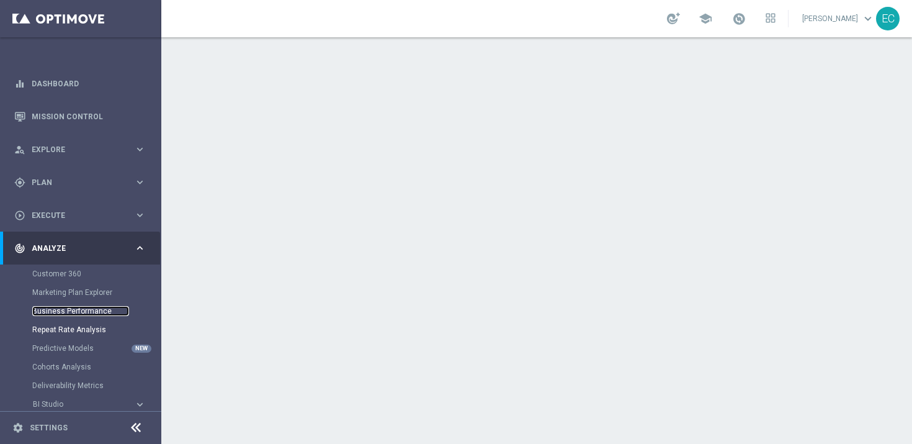
click at [88, 310] on link "Business Performance" at bounding box center [80, 311] width 97 height 10
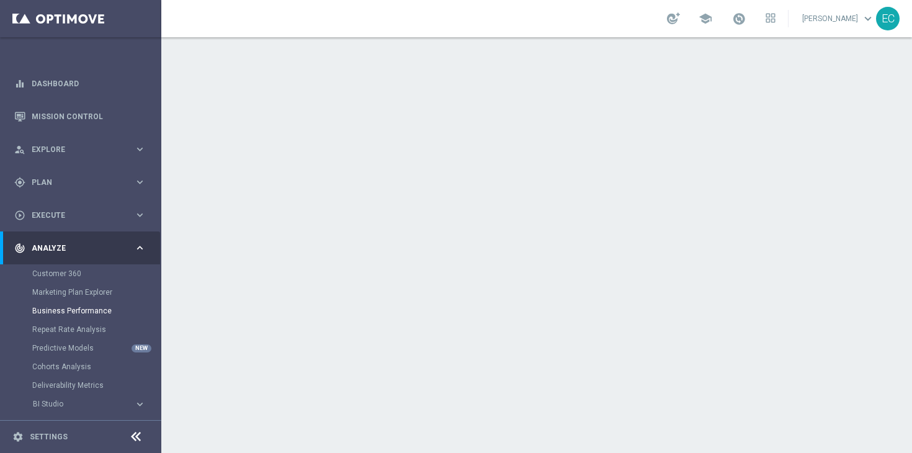
scroll to position [62, 0]
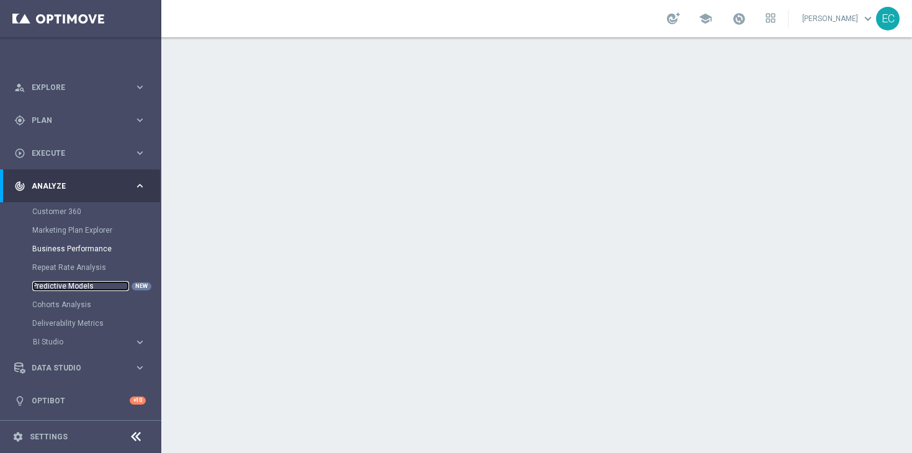
click at [96, 282] on link "Predictive Models" at bounding box center [80, 286] width 97 height 10
click at [86, 303] on link "Cohorts Analysis" at bounding box center [80, 305] width 97 height 10
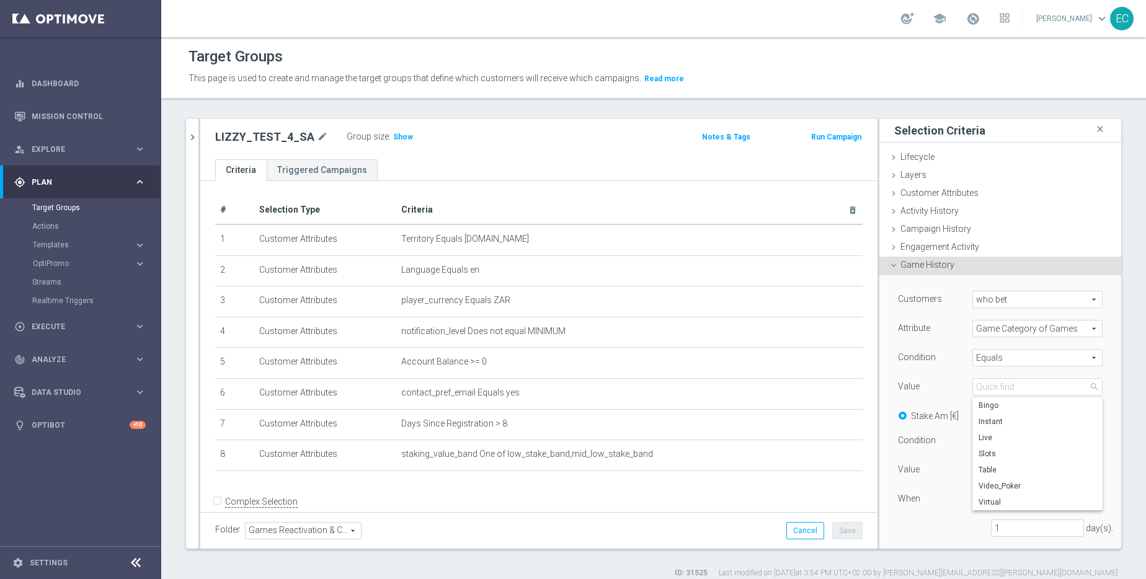
scroll to position [40, 0]
